Goal: Task Accomplishment & Management: Use online tool/utility

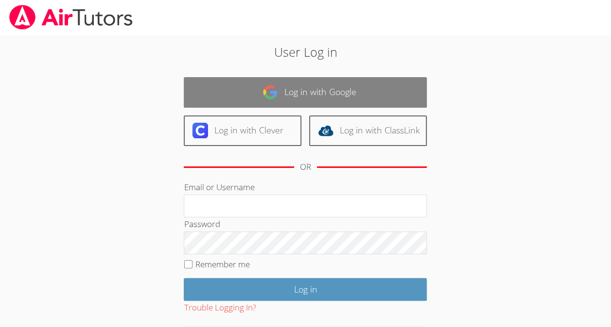
click at [389, 88] on link "Log in with Google" at bounding box center [305, 92] width 243 height 31
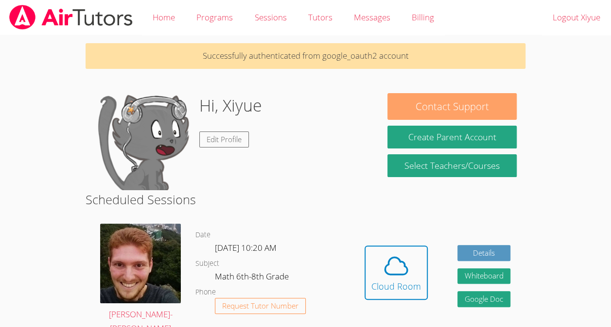
click at [388, 95] on button "Contact Support" at bounding box center [451, 106] width 129 height 27
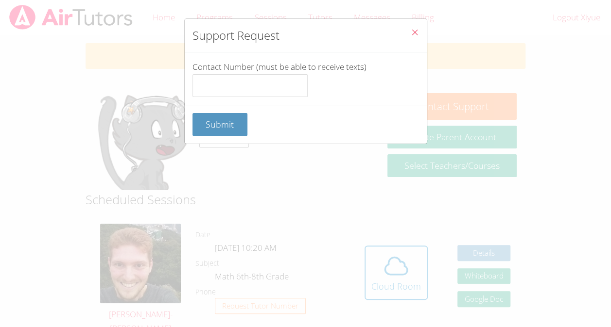
click at [567, 115] on div "Support Request Contact Number (must be able to receive texts) Submit" at bounding box center [305, 163] width 611 height 327
click at [410, 31] on icon "Close" at bounding box center [414, 32] width 8 height 8
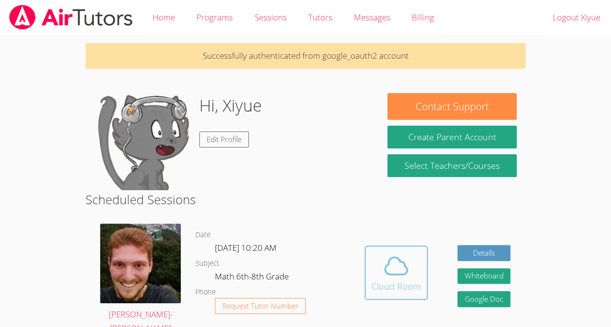
click at [394, 262] on icon at bounding box center [395, 266] width 27 height 27
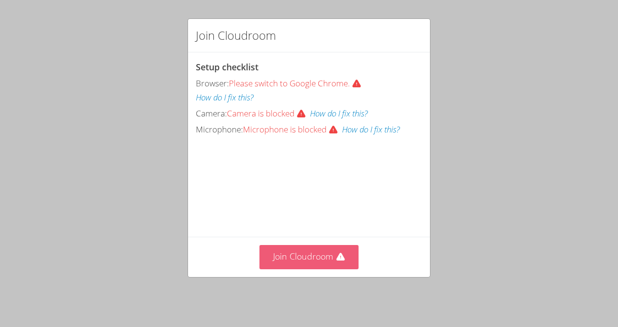
click at [294, 257] on button "Join Cloudroom" at bounding box center [309, 257] width 100 height 24
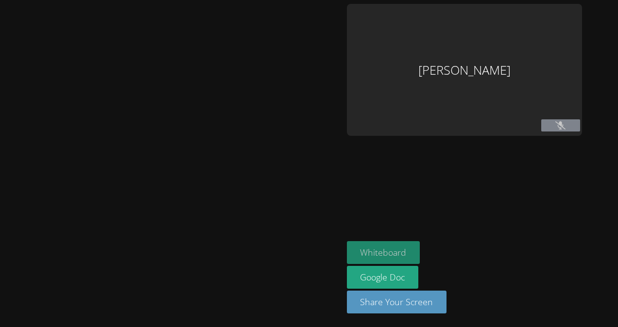
click at [406, 248] on button "Whiteboard" at bounding box center [383, 252] width 73 height 23
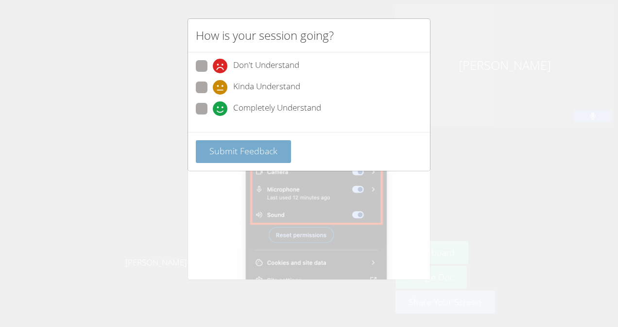
click at [206, 155] on button "Submit Feedback" at bounding box center [243, 151] width 95 height 23
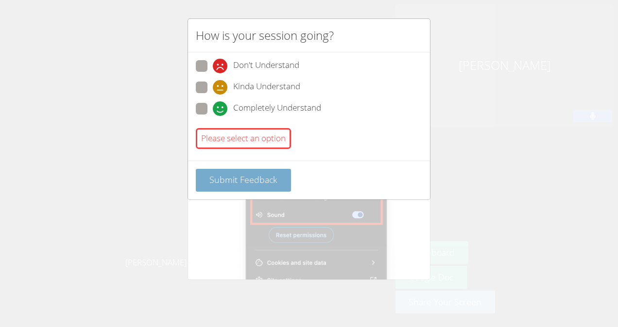
click at [202, 181] on button "Submit Feedback" at bounding box center [243, 180] width 95 height 23
click at [205, 178] on button "Submit Feedback" at bounding box center [243, 180] width 95 height 23
